Goal: Information Seeking & Learning: Learn about a topic

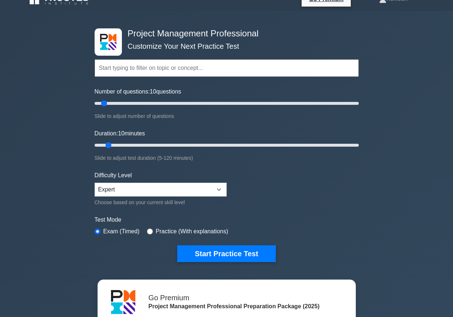
scroll to position [15, 0]
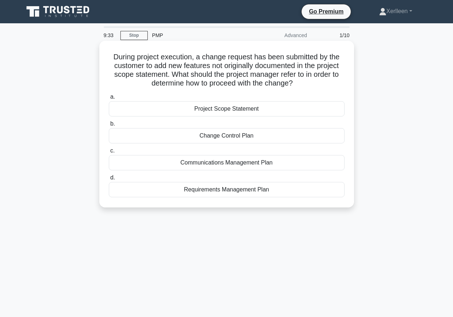
click at [243, 138] on div "Change Control Plan" at bounding box center [227, 135] width 236 height 15
click at [109, 126] on input "b. Change Control Plan" at bounding box center [109, 124] width 0 height 5
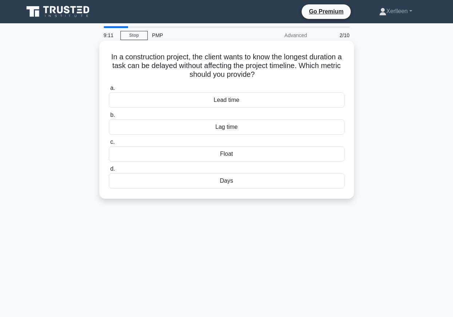
click at [228, 152] on div "Float" at bounding box center [227, 153] width 236 height 15
click at [109, 144] on input "c. Float" at bounding box center [109, 142] width 0 height 5
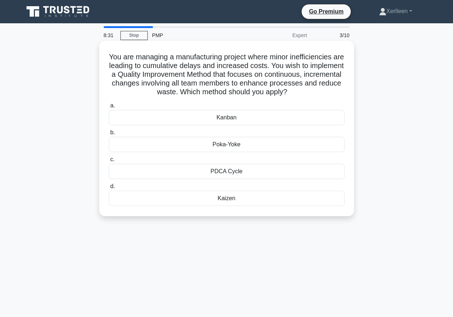
click at [257, 115] on div "Kanban" at bounding box center [227, 117] width 236 height 15
click at [109, 108] on input "a. Kanban" at bounding box center [109, 105] width 0 height 5
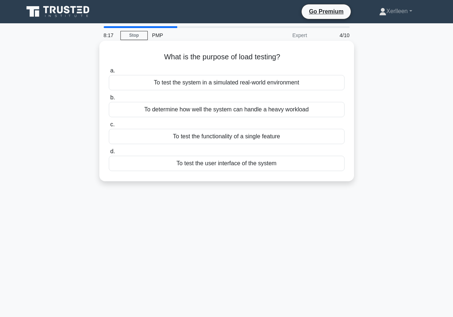
click at [258, 112] on div "To determine how well the system can handle a heavy workload" at bounding box center [227, 109] width 236 height 15
click at [109, 100] on input "b. To determine how well the system can handle a heavy workload" at bounding box center [109, 97] width 0 height 5
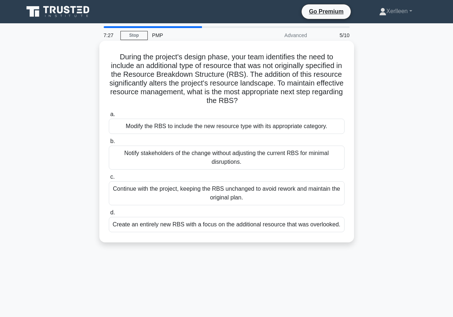
click at [248, 130] on div "Modify the RBS to include the new resource type with its appropriate category." at bounding box center [227, 126] width 236 height 15
click at [109, 117] on input "a. Modify the RBS to include the new resource type with its appropriate categor…" at bounding box center [109, 114] width 0 height 5
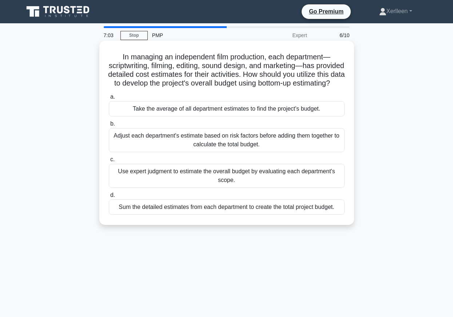
click at [263, 152] on div "Adjust each department's estimate based on risk factors before adding them toge…" at bounding box center [227, 140] width 236 height 24
click at [109, 126] on input "b. Adjust each department's estimate based on risk factors before adding them t…" at bounding box center [109, 124] width 0 height 5
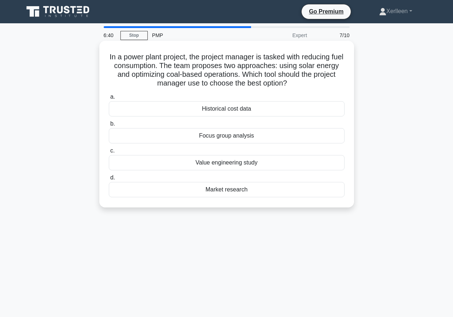
click at [247, 112] on div "Historical cost data" at bounding box center [227, 108] width 236 height 15
click at [109, 99] on input "a. Historical cost data" at bounding box center [109, 97] width 0 height 5
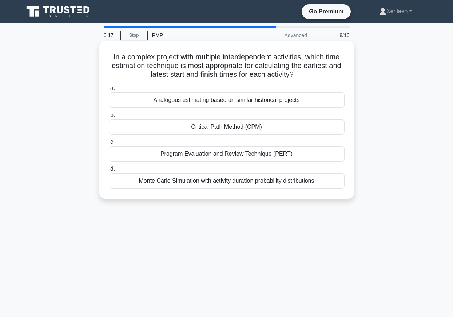
click at [246, 130] on div "Critical Path Method (CPM)" at bounding box center [227, 126] width 236 height 15
click at [109, 118] on input "b. Critical Path Method (CPM)" at bounding box center [109, 115] width 0 height 5
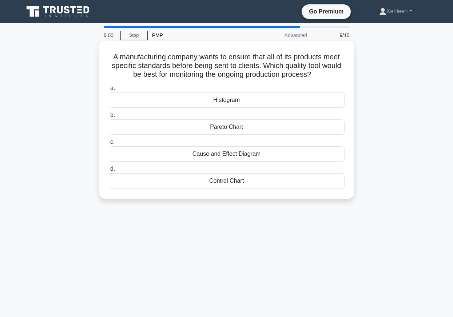
click at [255, 128] on div "Pareto Chart" at bounding box center [227, 126] width 236 height 15
click at [109, 118] on input "b. Pareto Chart" at bounding box center [109, 115] width 0 height 5
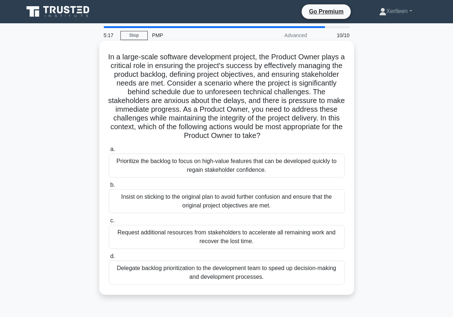
click at [275, 168] on div "Prioritize the backlog to focus on high-value features that can be developed qu…" at bounding box center [227, 166] width 236 height 24
click at [109, 152] on input "a. Prioritize the backlog to focus on high-value features that can be developed…" at bounding box center [109, 149] width 0 height 5
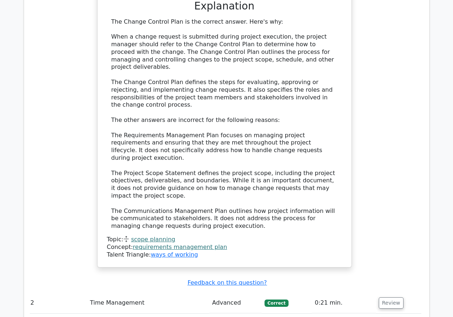
scroll to position [817, 0]
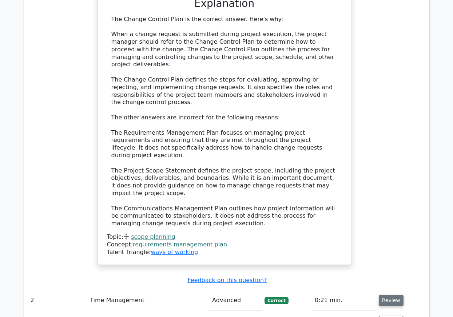
click at [386, 295] on button "Review" at bounding box center [391, 300] width 25 height 11
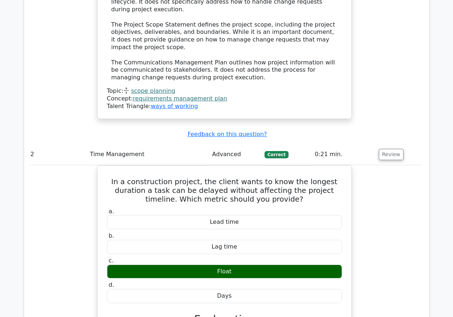
scroll to position [963, 0]
